Goal: Task Accomplishment & Management: Use online tool/utility

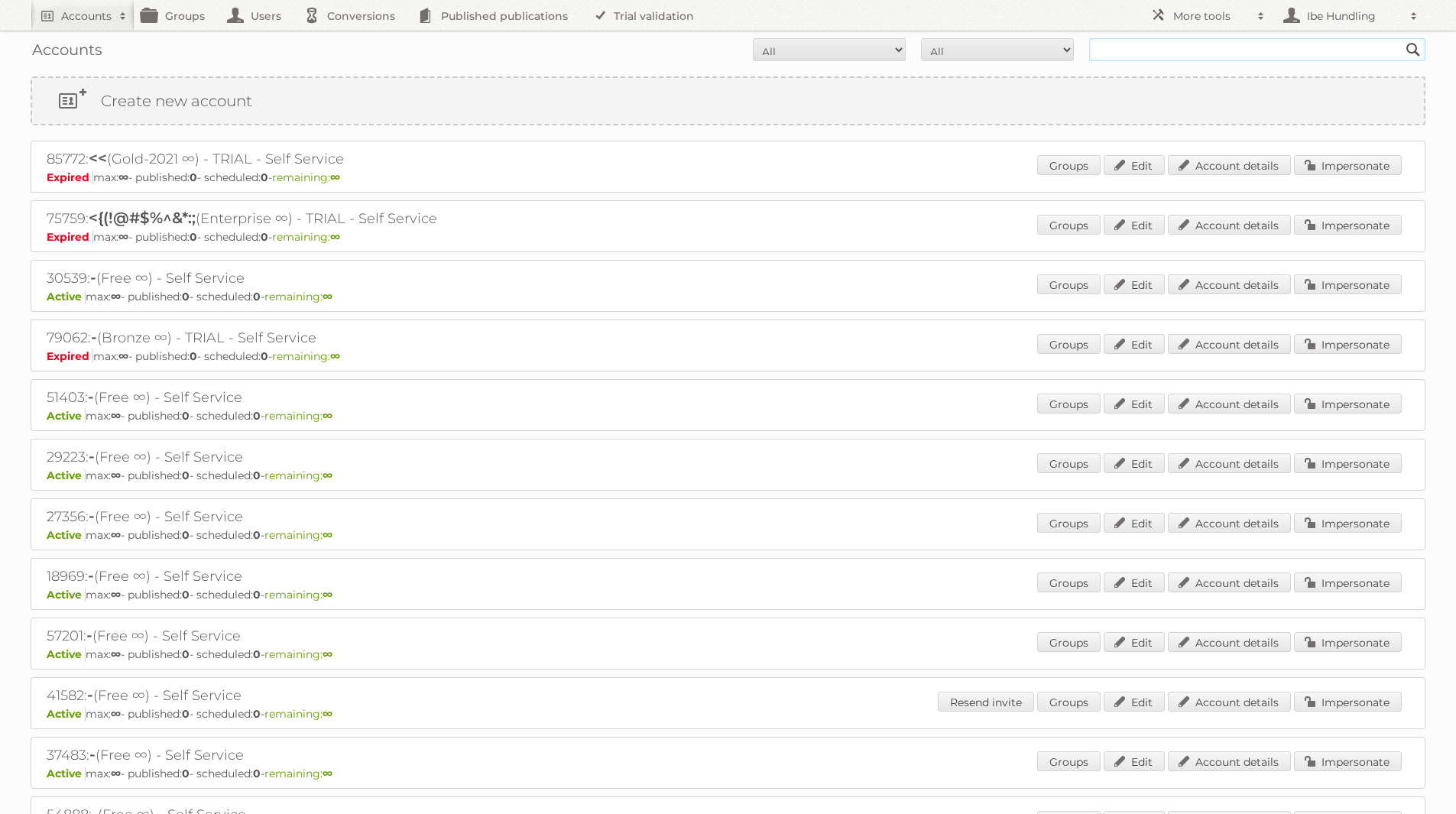
click at [1149, 57] on input "text" at bounding box center [1257, 49] width 336 height 23
click at [1179, 48] on input "text" at bounding box center [1257, 49] width 336 height 23
type input "kruidvat"
click at [1401, 38] on input "Search" at bounding box center [1412, 49] width 23 height 23
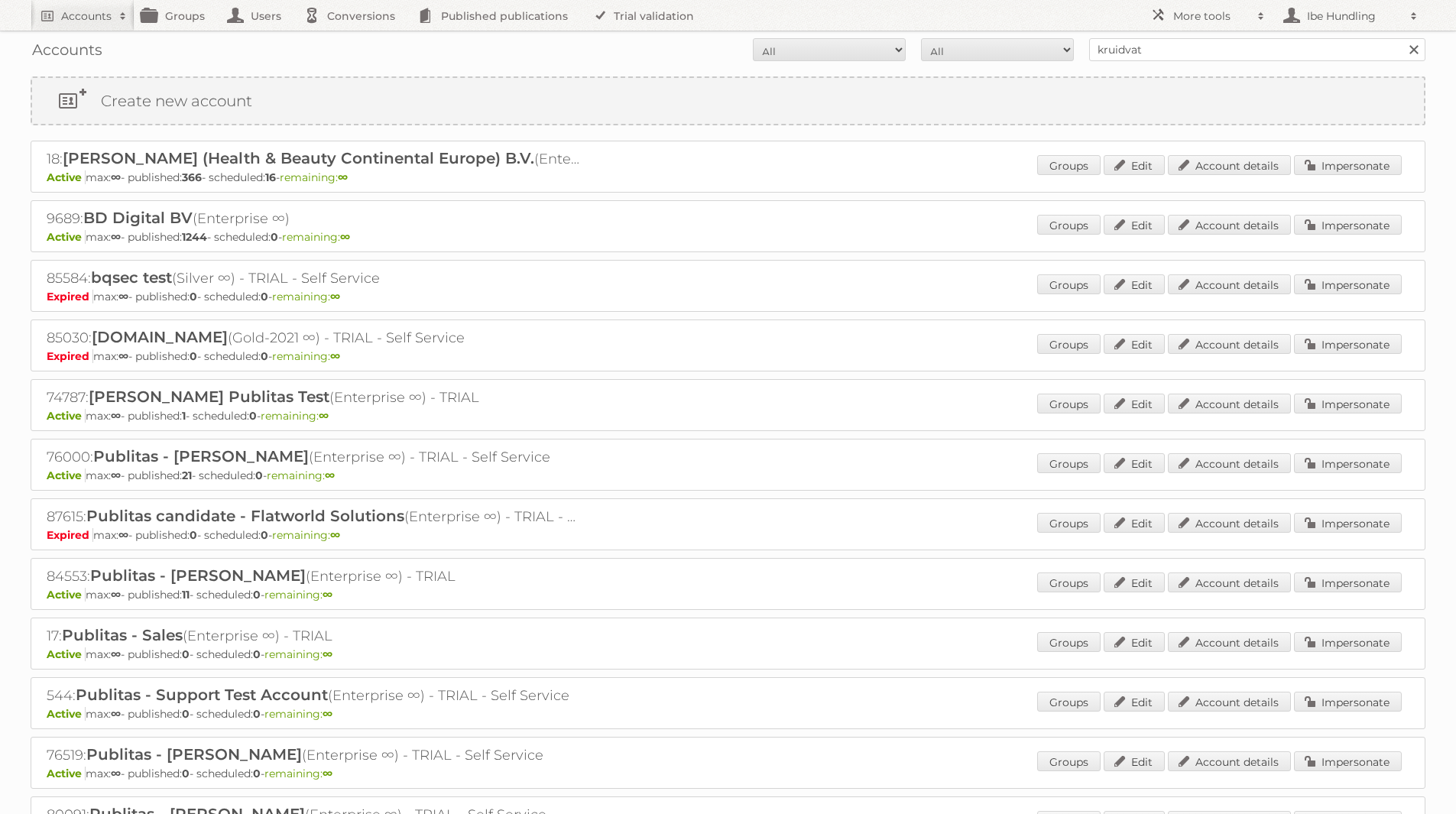
click at [757, 150] on div "18: [PERSON_NAME] (Health & Beauty Continental Europe) B.V. (Enterprise ∞) Acti…" at bounding box center [727, 166] width 1395 height 52
click at [1388, 157] on link "Impersonate" at bounding box center [1348, 166] width 108 height 20
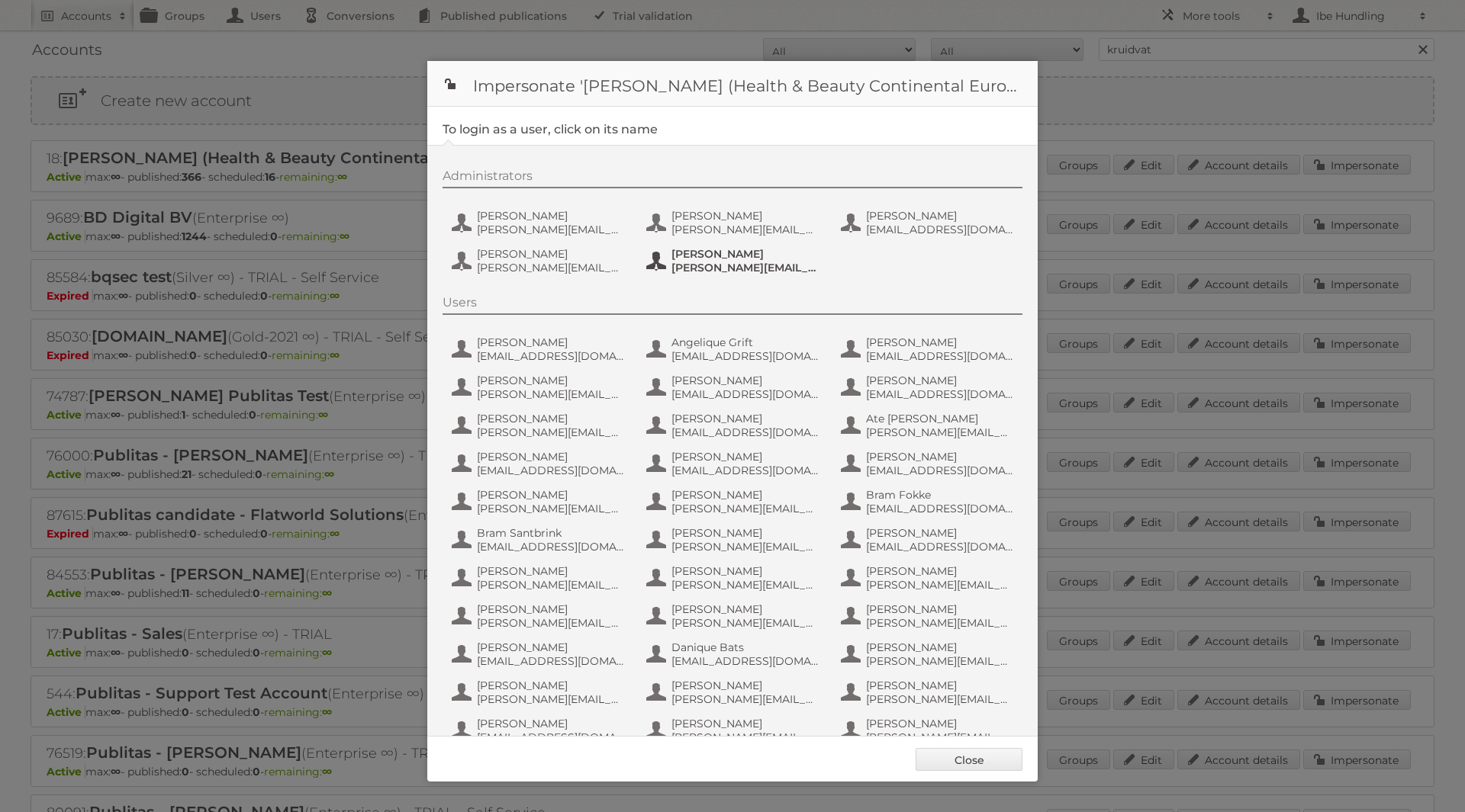
click at [696, 256] on span "[PERSON_NAME]" at bounding box center [745, 254] width 148 height 13
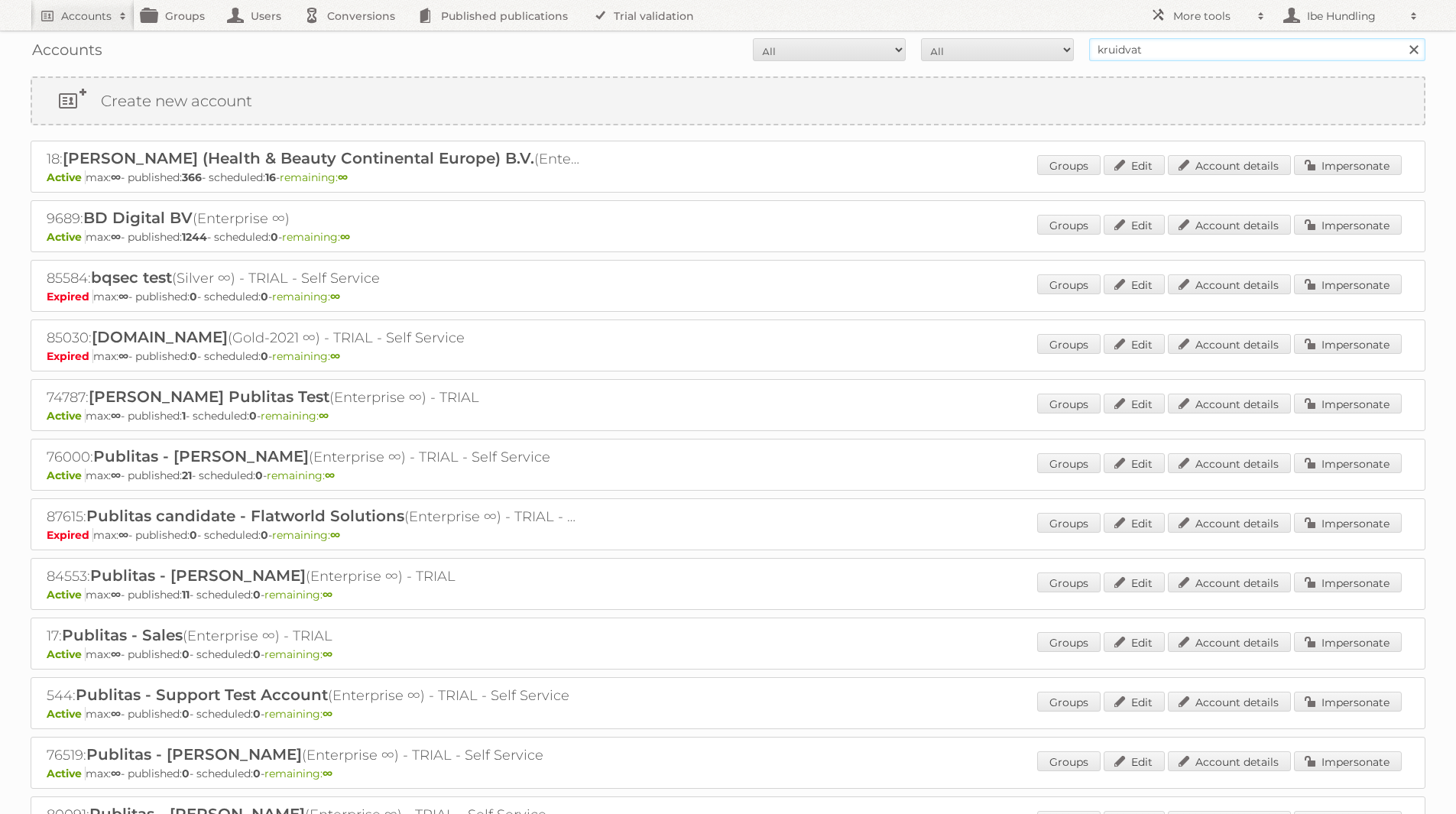
drag, startPoint x: 1221, startPoint y: 47, endPoint x: 979, endPoint y: 46, distance: 242.0
click at [979, 46] on form "All Active Expired Pending All Paid Trials Self service kruidvat Search" at bounding box center [727, 49] width 1395 height 23
type input "[PERSON_NAME]"
click at [1401, 38] on input "Search" at bounding box center [1412, 49] width 23 height 23
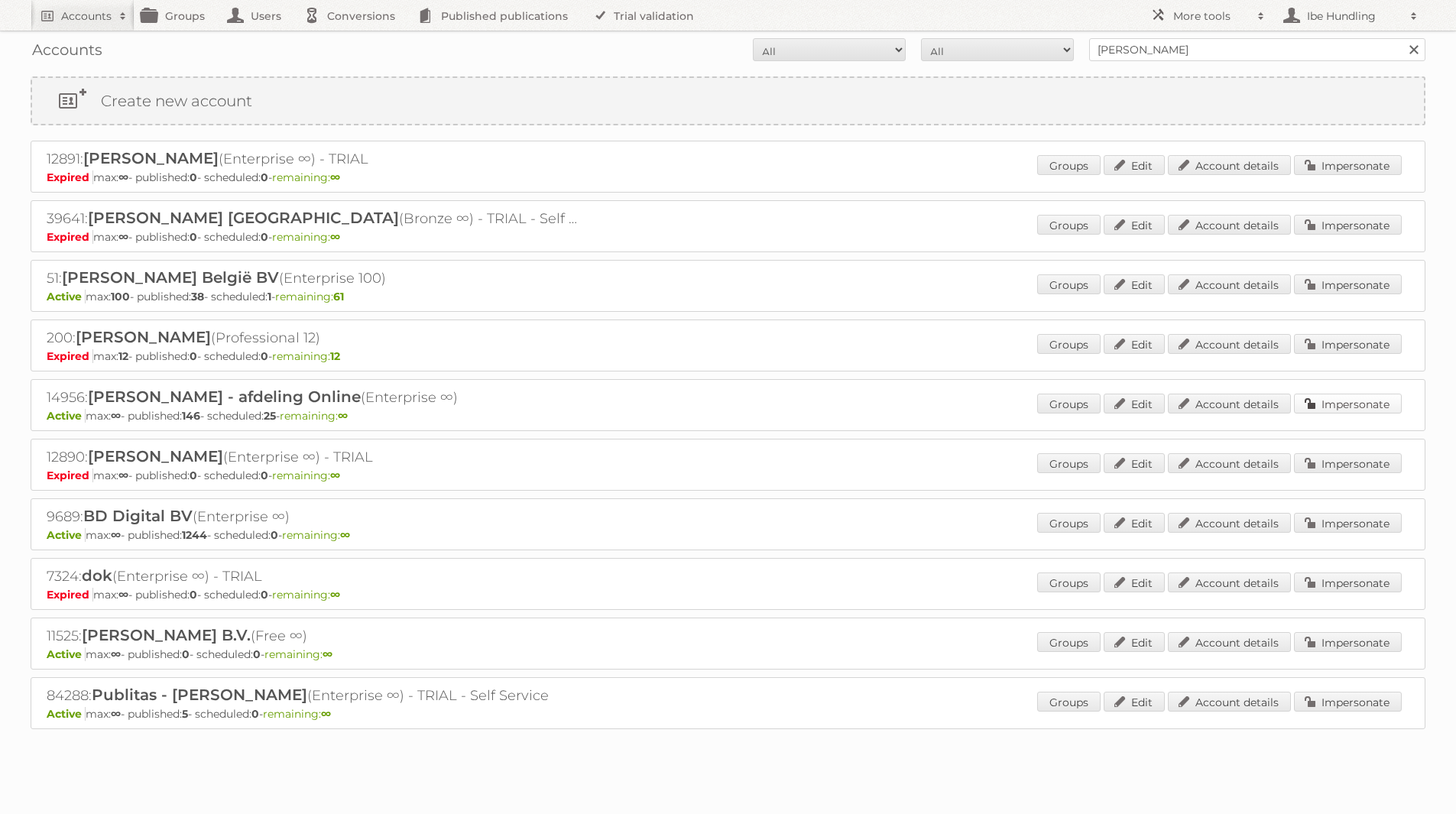
click at [1335, 395] on link "Impersonate" at bounding box center [1348, 404] width 108 height 20
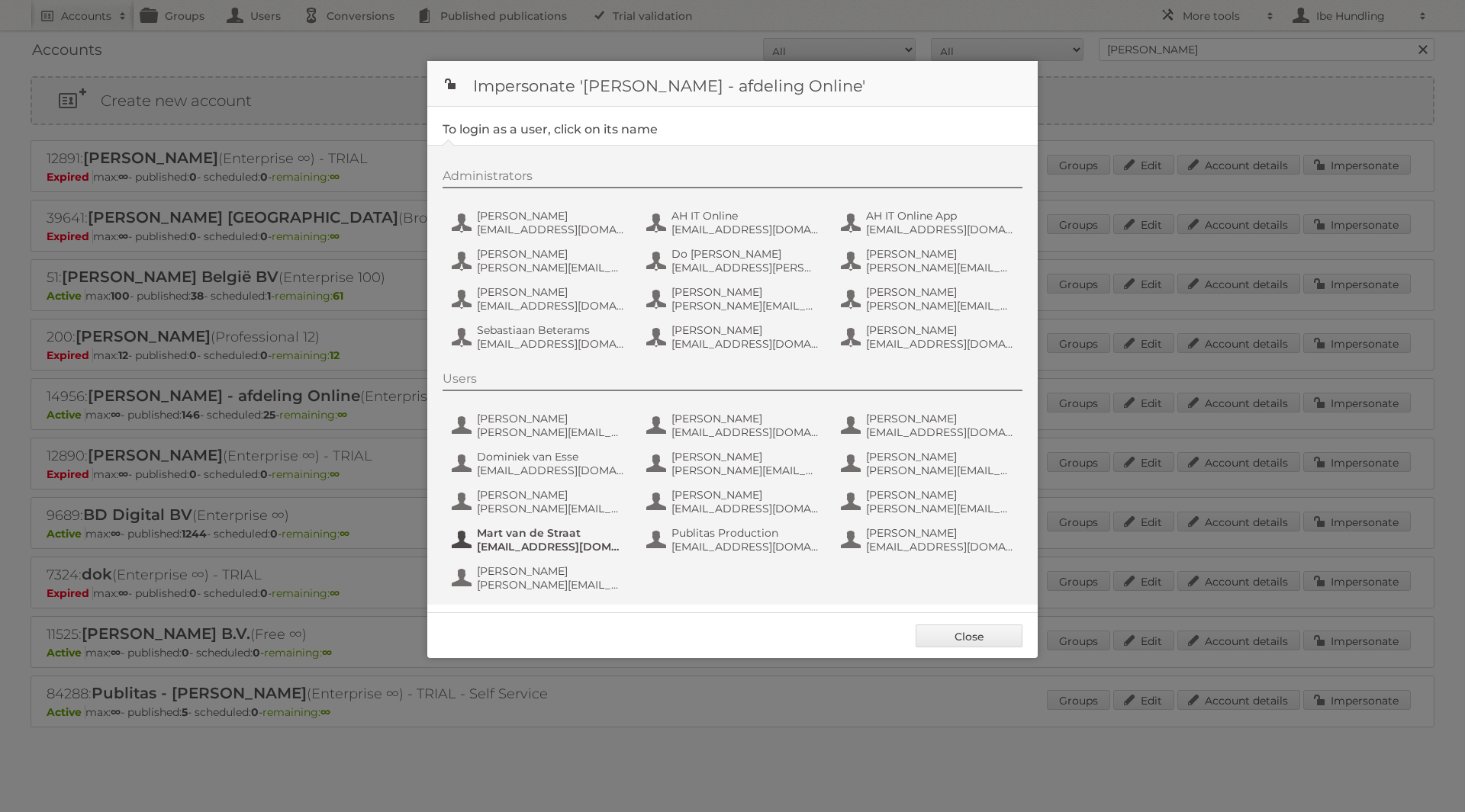
click at [532, 540] on span "mart.van.de.straat@ah.nl" at bounding box center [550, 547] width 148 height 13
